Goal: Information Seeking & Learning: Learn about a topic

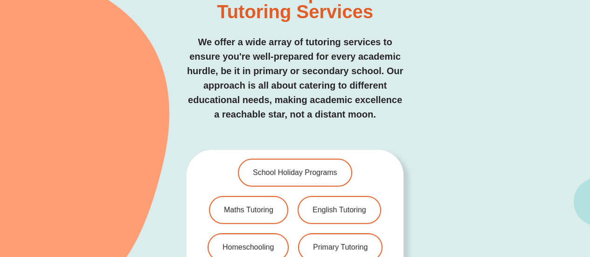
scroll to position [2004, 0]
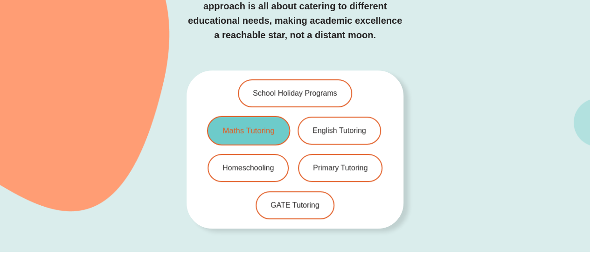
click at [246, 127] on span "Maths Tutoring" at bounding box center [249, 131] width 52 height 8
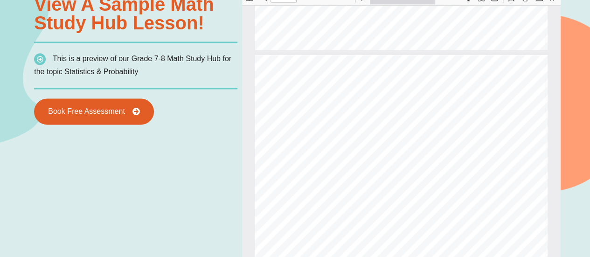
scroll to position [750, 0]
type input "**"
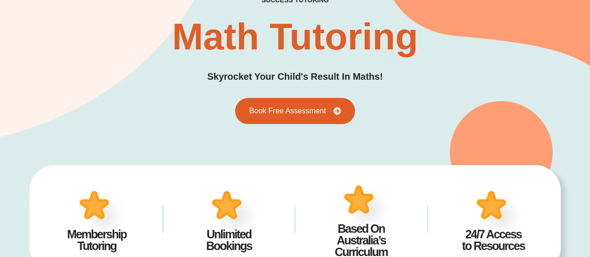
scroll to position [0, 0]
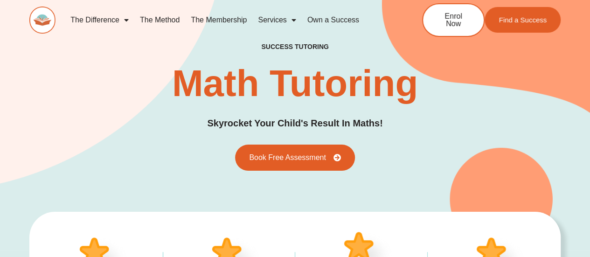
click at [171, 22] on link "The Method" at bounding box center [159, 19] width 51 height 21
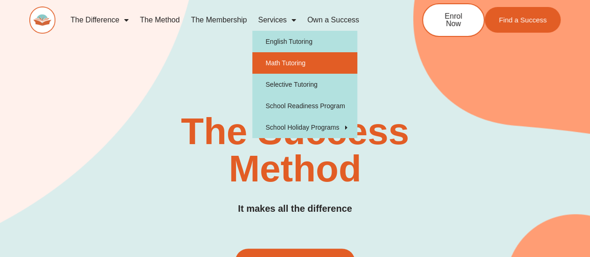
click at [281, 65] on link "Math Tutoring" at bounding box center [304, 62] width 105 height 21
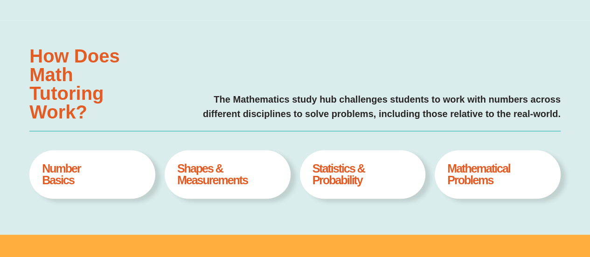
type input "*"
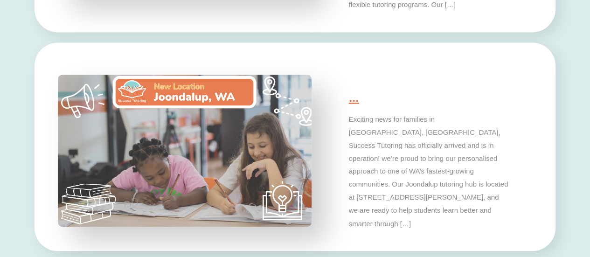
scroll to position [2469, 0]
